Goal: Information Seeking & Learning: Check status

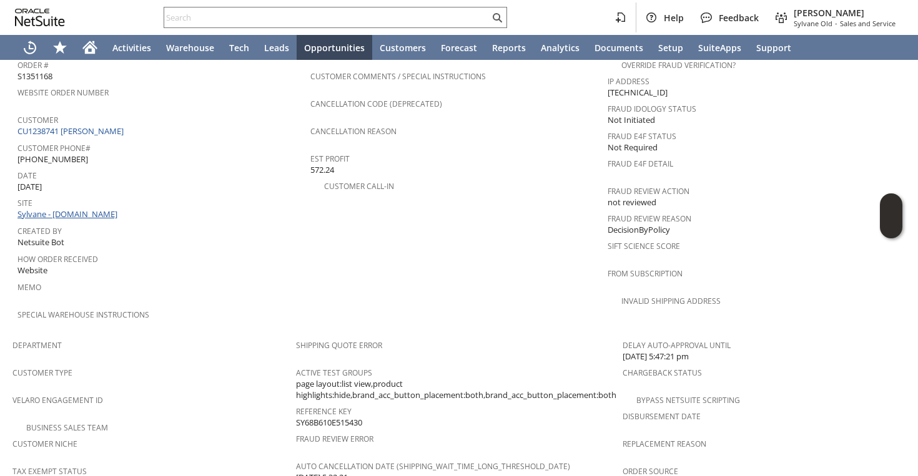
scroll to position [488, 0]
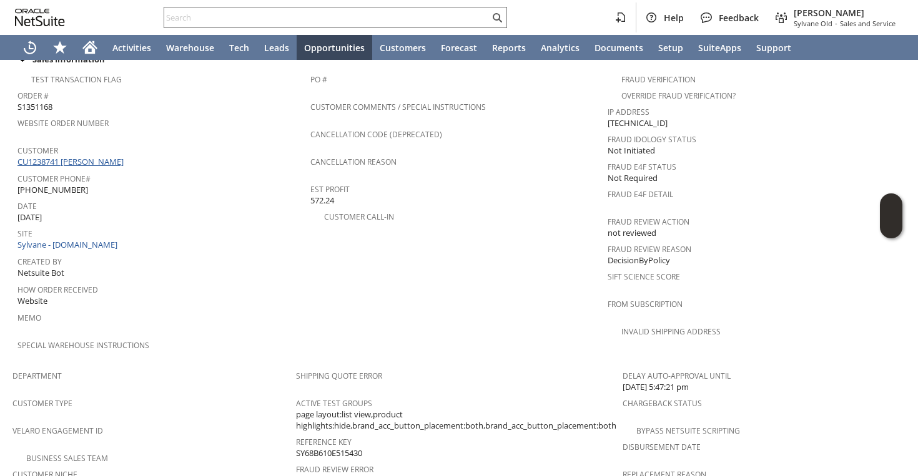
click at [74, 156] on link "CU1238741 Jory Hanus" at bounding box center [71, 161] width 109 height 11
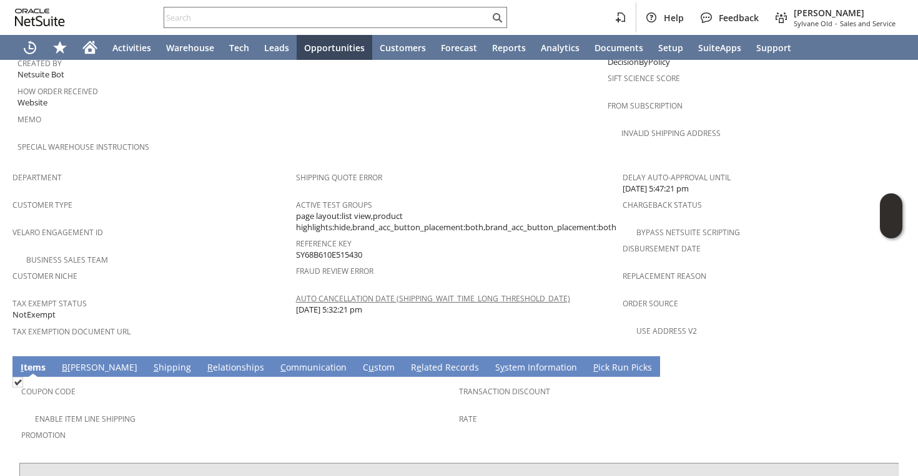
scroll to position [861, 0]
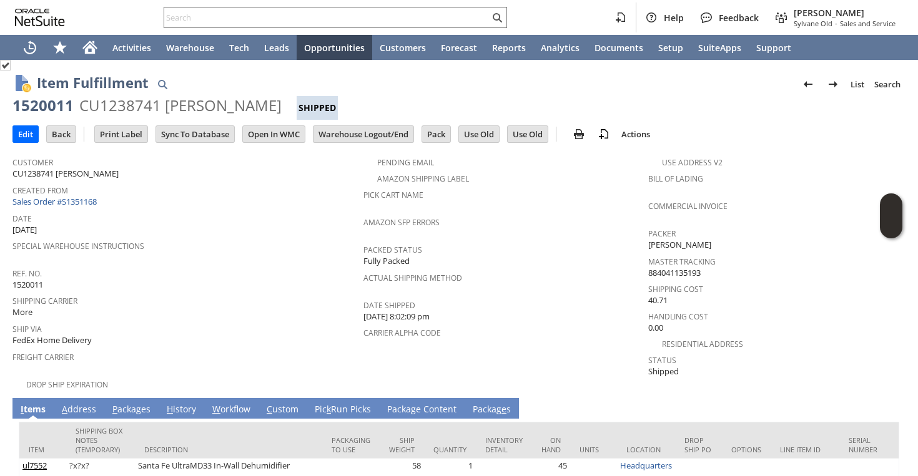
scroll to position [66, 0]
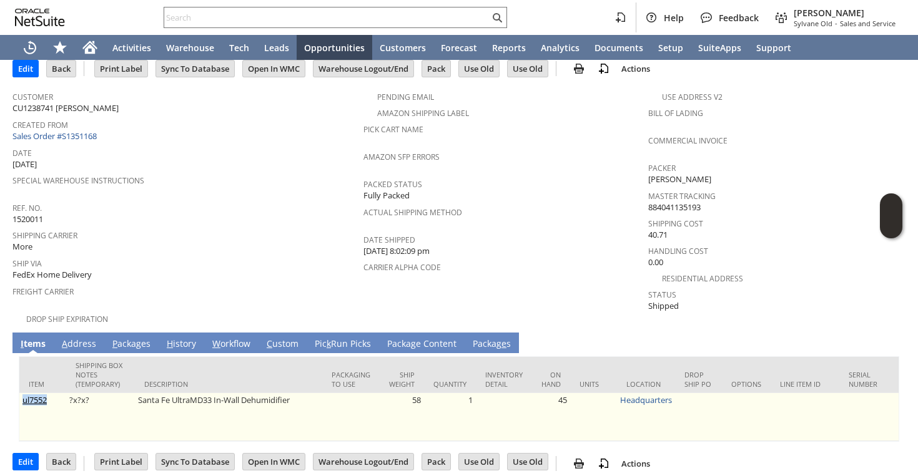
drag, startPoint x: 50, startPoint y: 387, endPoint x: 23, endPoint y: 387, distance: 26.8
click at [23, 393] on td "ul7552" at bounding box center [42, 417] width 47 height 48
copy link "ul7552"
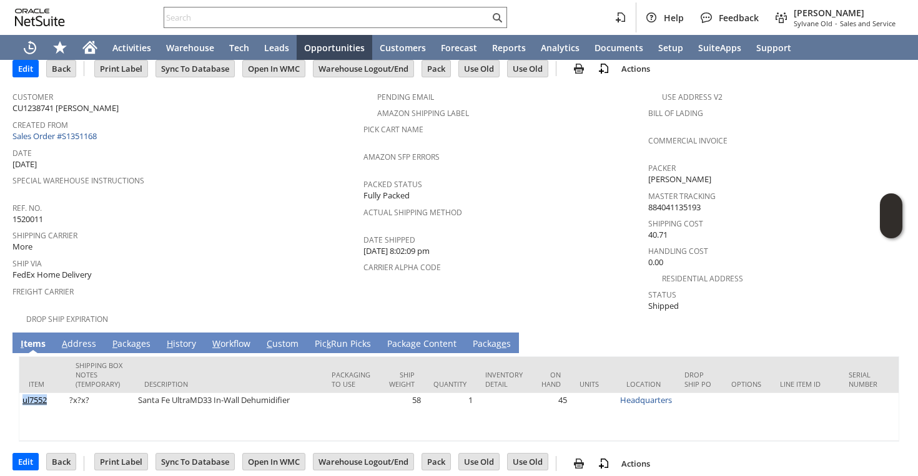
click at [126, 338] on link "P ackages" at bounding box center [131, 345] width 44 height 14
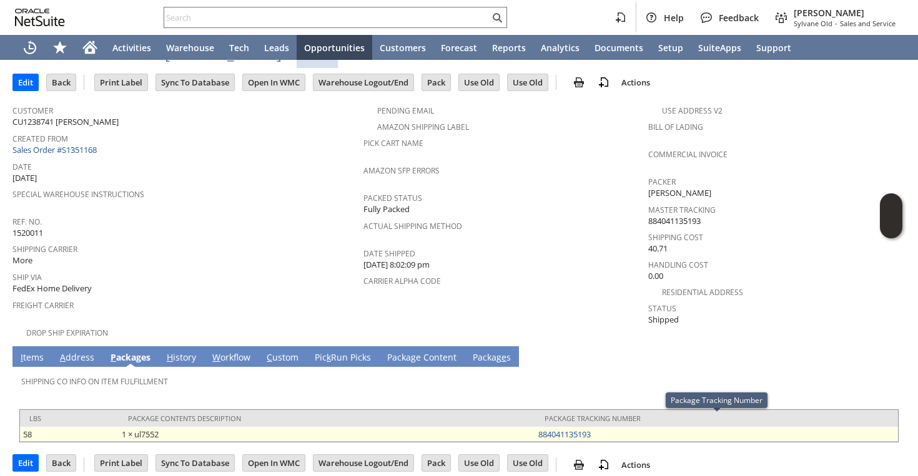
drag, startPoint x: 527, startPoint y: 425, endPoint x: 598, endPoint y: 421, distance: 70.6
click at [598, 427] on tr "58 1 × ul7552 884041135193" at bounding box center [459, 434] width 878 height 15
copy tr "1 × ul7552 884041135193"
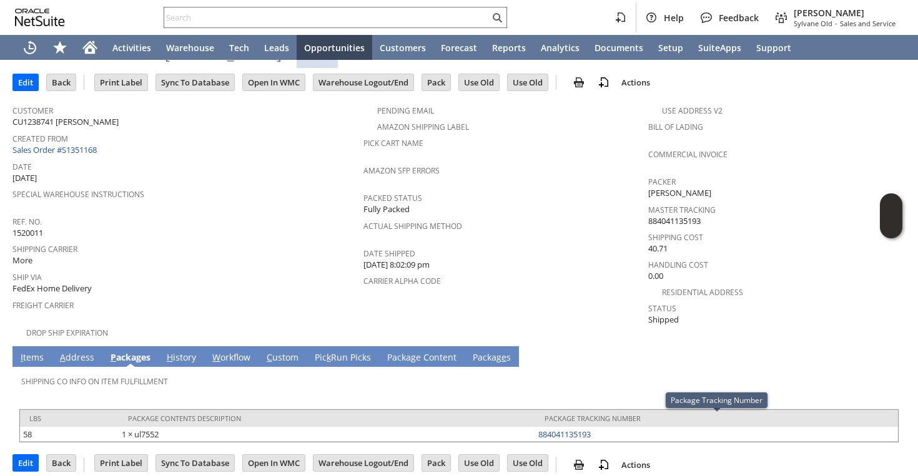
click at [28, 351] on link "I tems" at bounding box center [31, 358] width 29 height 14
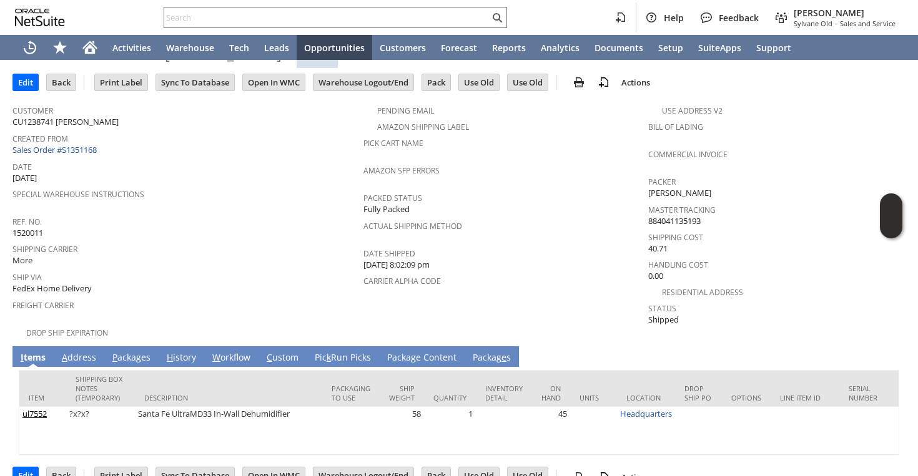
click at [225, 310] on div "Freight Carrier" at bounding box center [184, 310] width 345 height 26
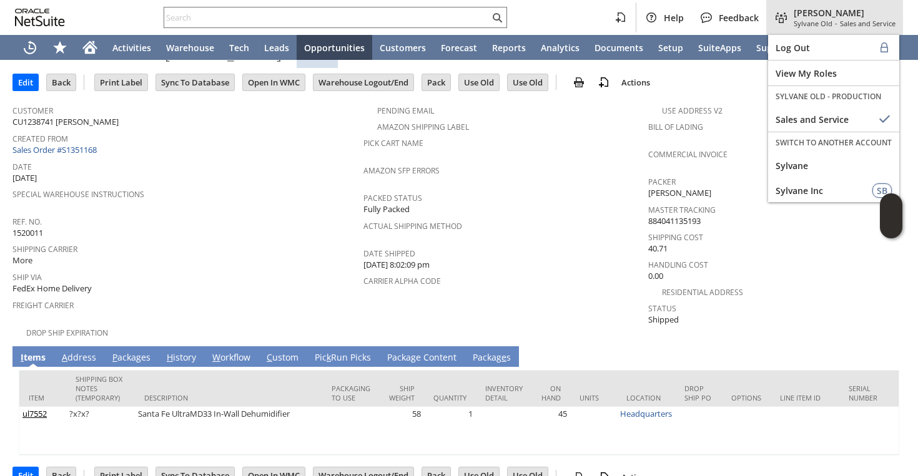
click at [808, 27] on span "Sylvane Old" at bounding box center [812, 23] width 39 height 9
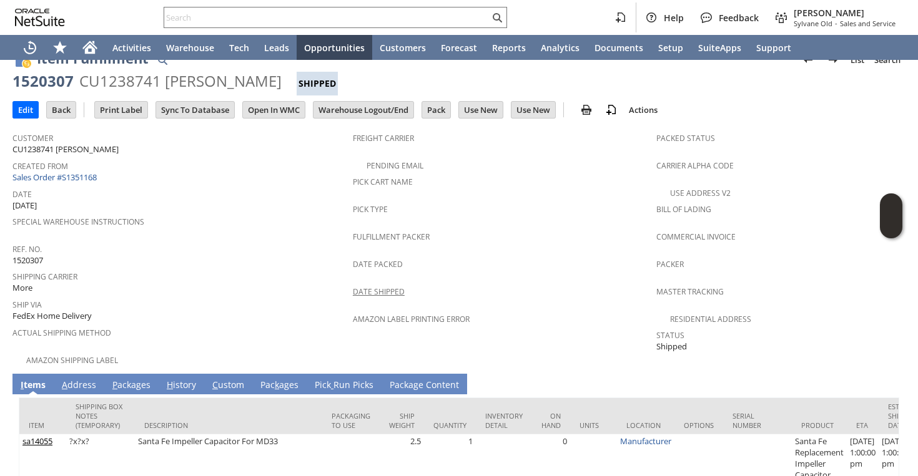
scroll to position [25, 0]
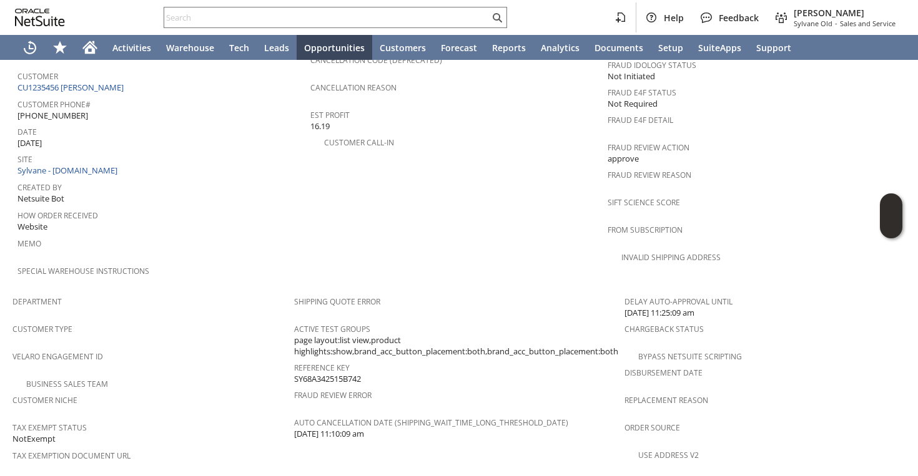
scroll to position [444, 0]
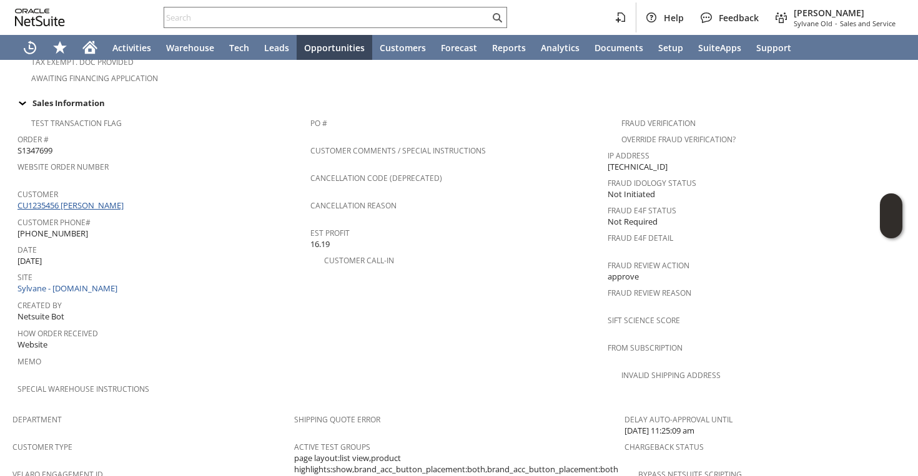
click at [102, 200] on link "CU1235456 [PERSON_NAME]" at bounding box center [71, 205] width 109 height 11
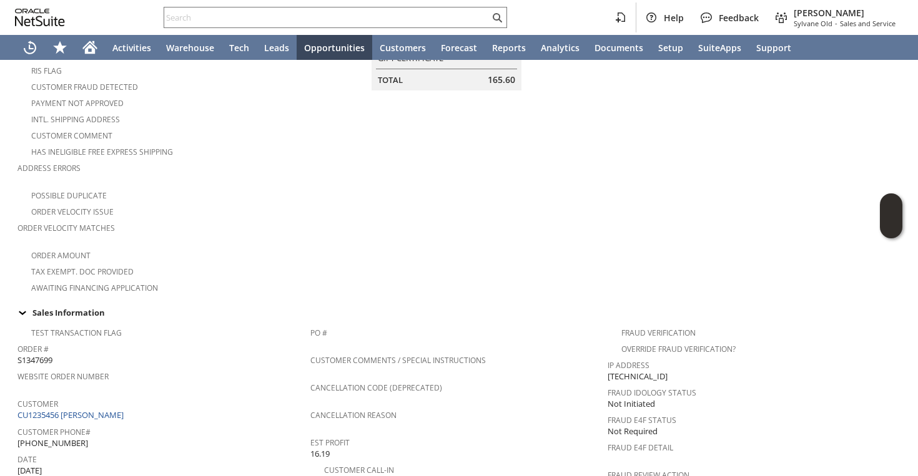
scroll to position [233, 0]
click at [147, 424] on div "Customer Phone# [PHONE_NUMBER]" at bounding box center [160, 437] width 287 height 26
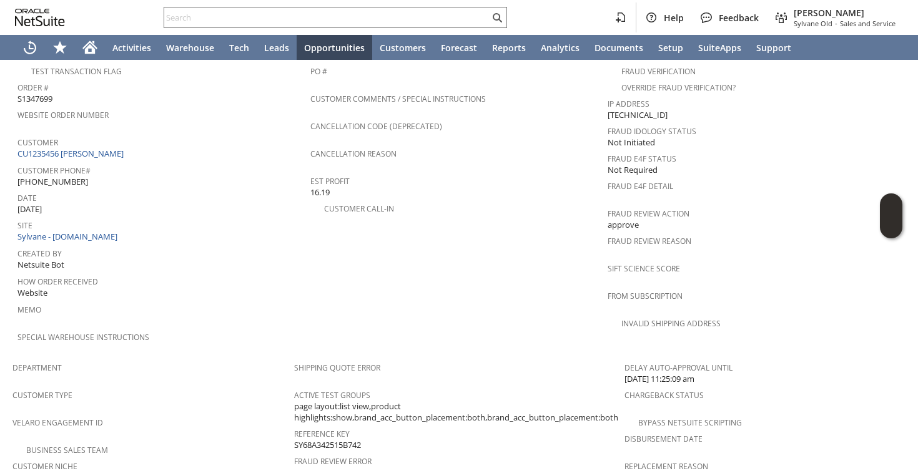
scroll to position [627, 0]
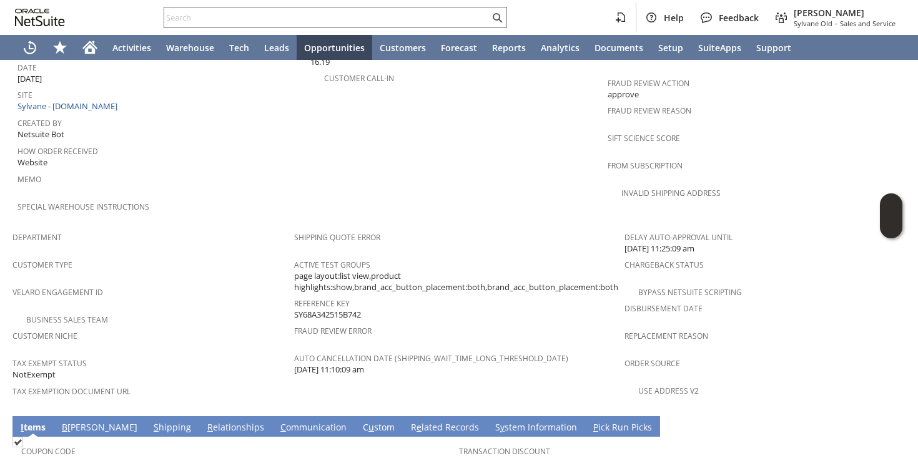
click at [150, 421] on link "S hipping" at bounding box center [172, 428] width 44 height 14
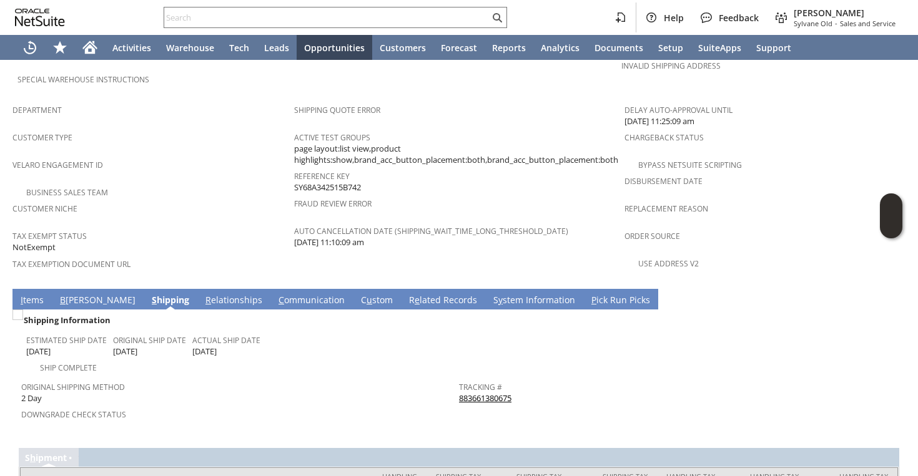
scroll to position [757, 0]
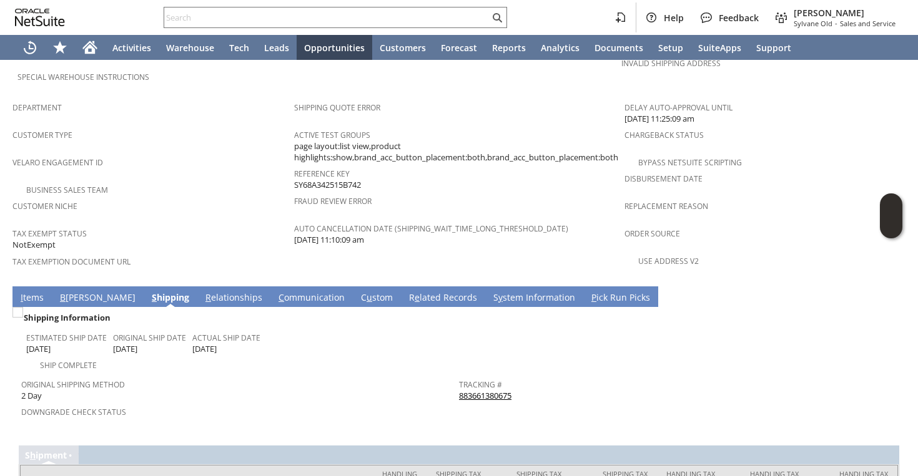
click at [468, 390] on link "883661380675" at bounding box center [485, 395] width 52 height 11
click at [138, 154] on div "Velaro Engagement ID" at bounding box center [149, 167] width 275 height 26
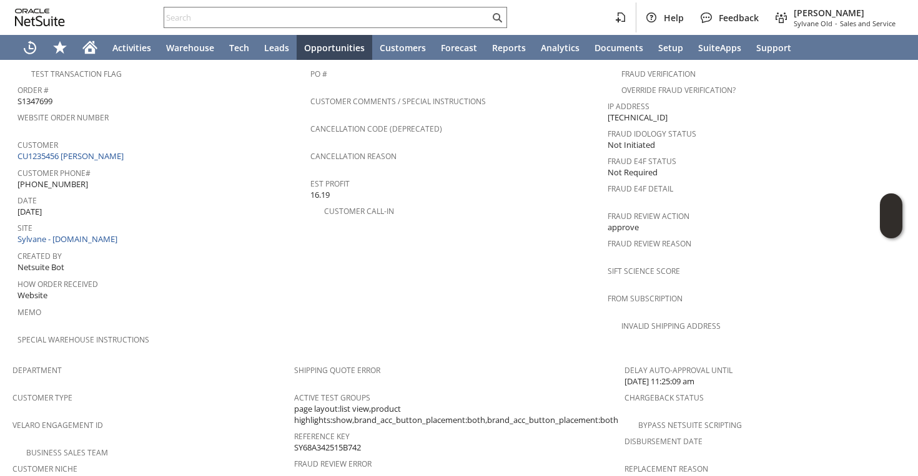
scroll to position [436, 0]
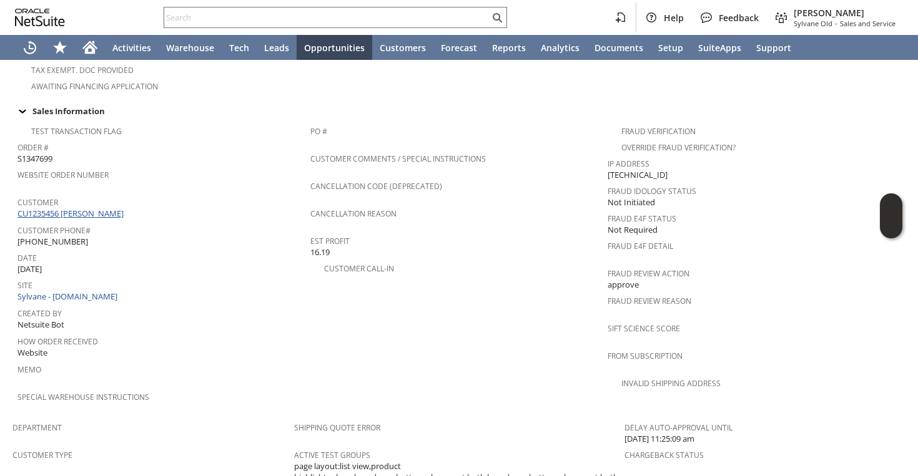
click at [88, 208] on link "CU1235456 Jonathan Kaye" at bounding box center [71, 213] width 109 height 11
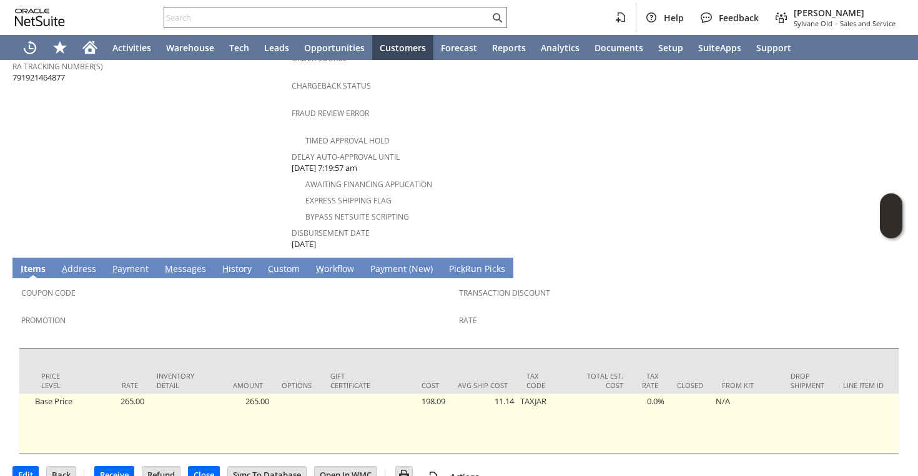
scroll to position [0, 430]
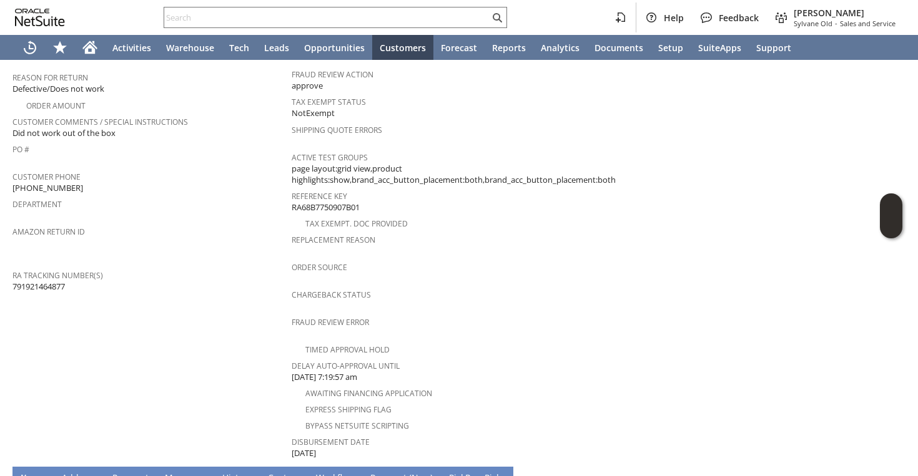
scroll to position [516, 0]
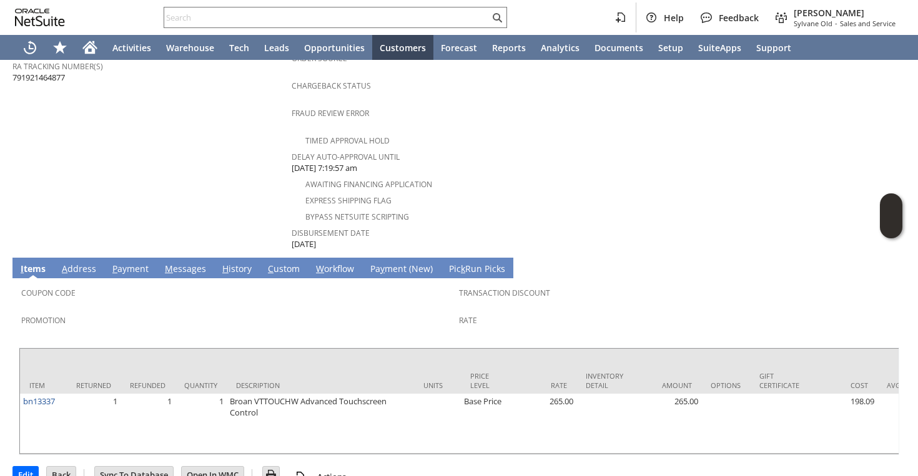
click at [239, 263] on link "H istory" at bounding box center [237, 270] width 36 height 14
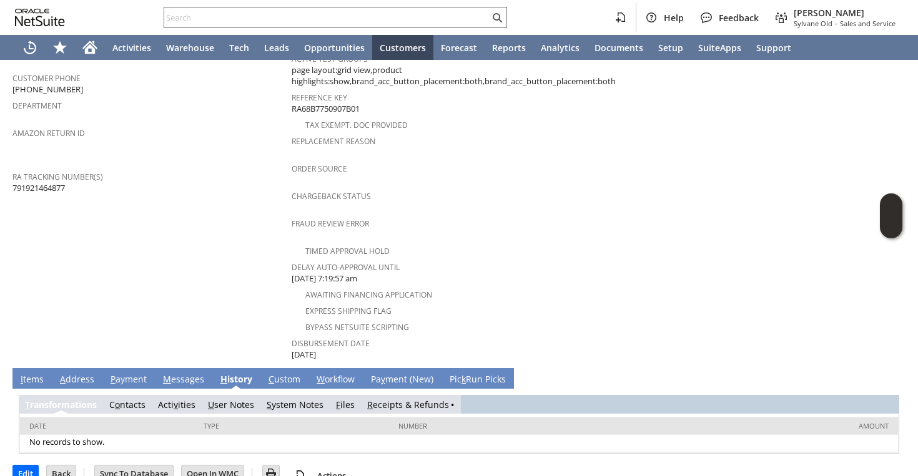
scroll to position [0, 0]
click at [299, 399] on link "S ystem Notes" at bounding box center [295, 405] width 57 height 12
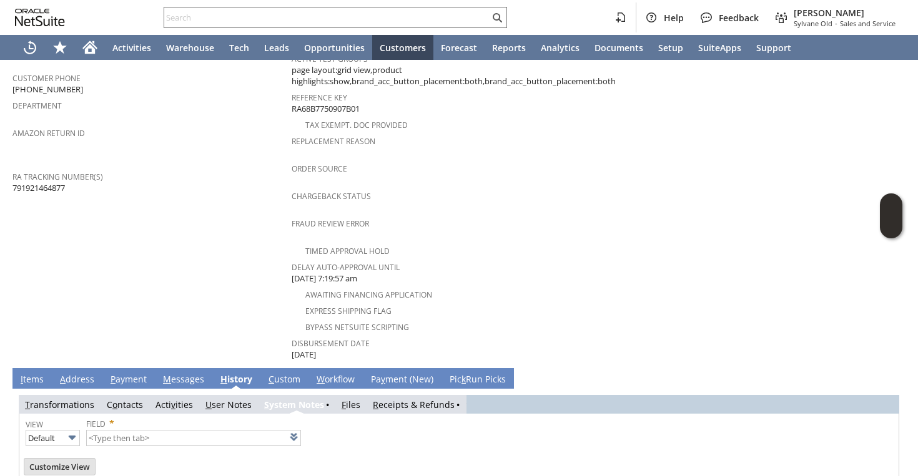
type input "1 to 25 of 84"
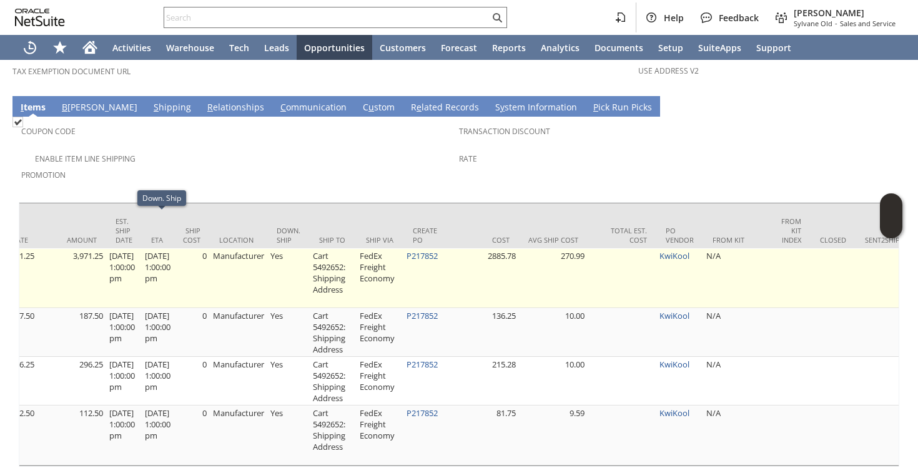
scroll to position [0, 738]
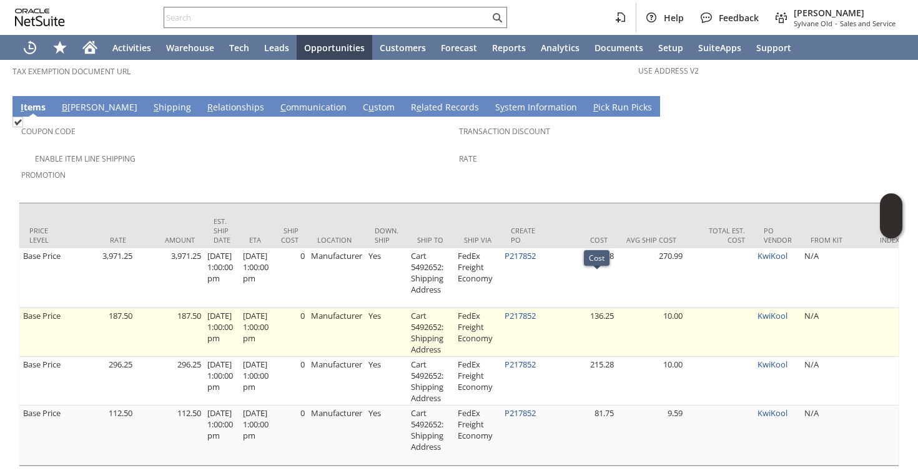
click at [523, 308] on td "P217852" at bounding box center [524, 332] width 47 height 49
click at [525, 310] on link "P217852" at bounding box center [519, 315] width 31 height 11
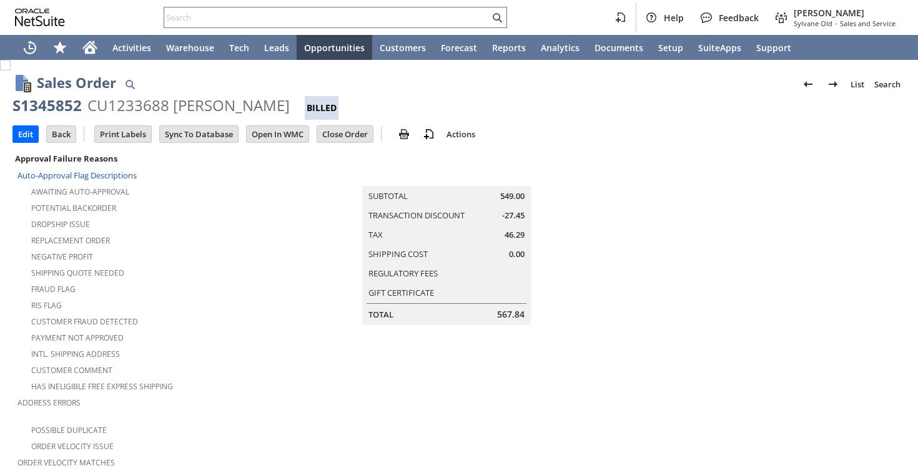
scroll to position [756, 0]
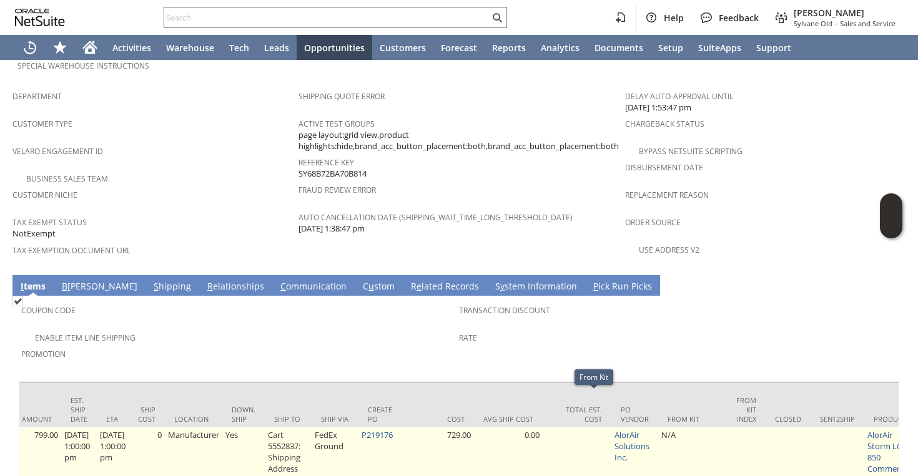
scroll to position [0, 659]
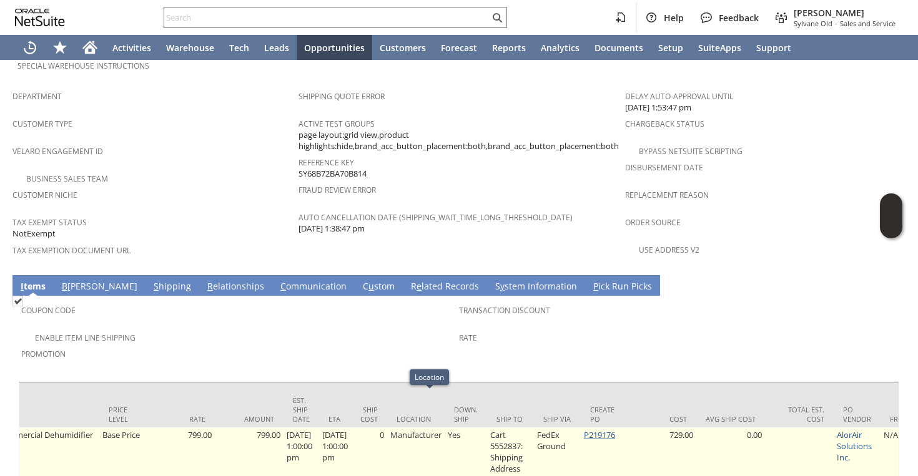
click at [615, 429] on link "P219176" at bounding box center [599, 434] width 31 height 11
